Goal: Task Accomplishment & Management: Complete application form

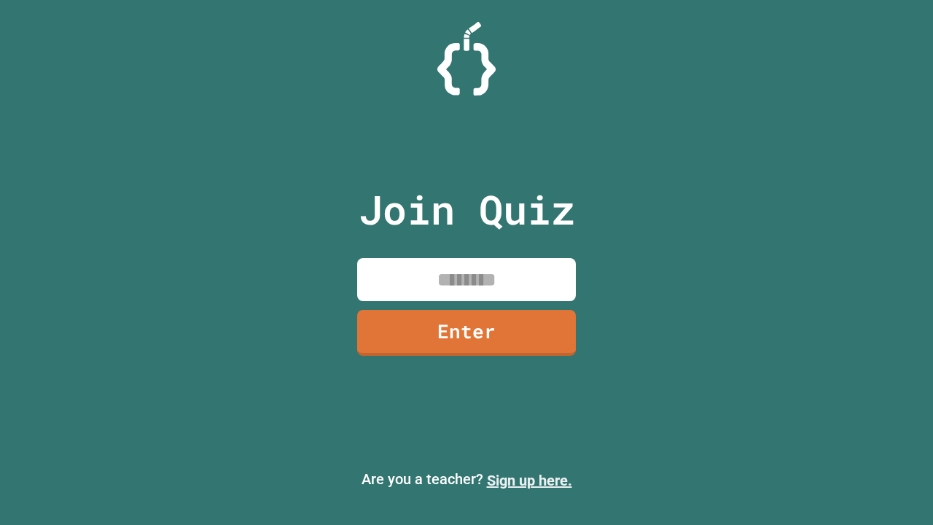
click at [529, 481] on link "Sign up here." at bounding box center [529, 481] width 85 height 18
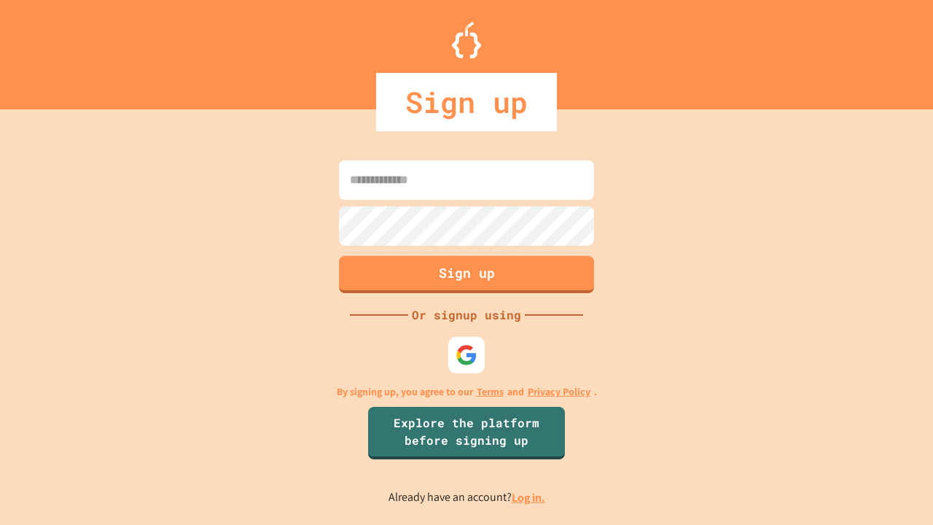
click at [529, 497] on link "Log in." at bounding box center [529, 497] width 34 height 15
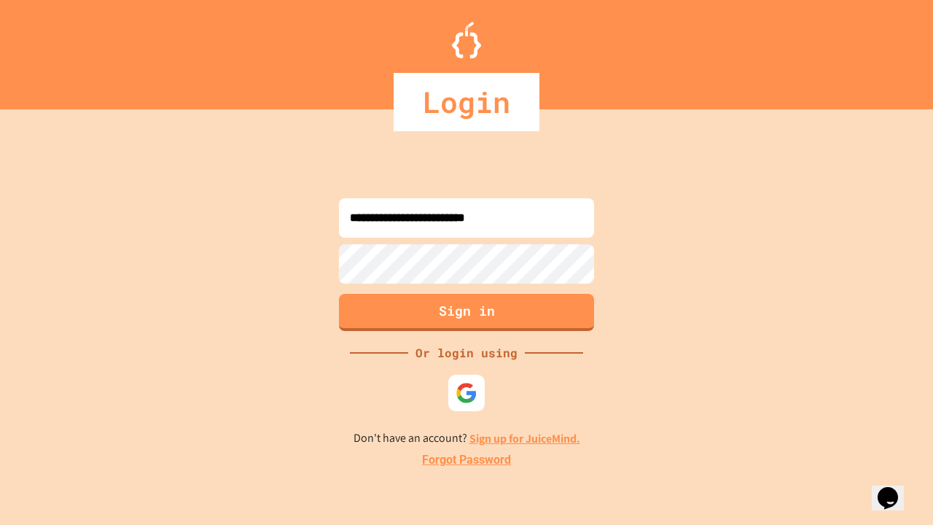
type input "**********"
